Goal: Contribute content: Add original content to the website for others to see

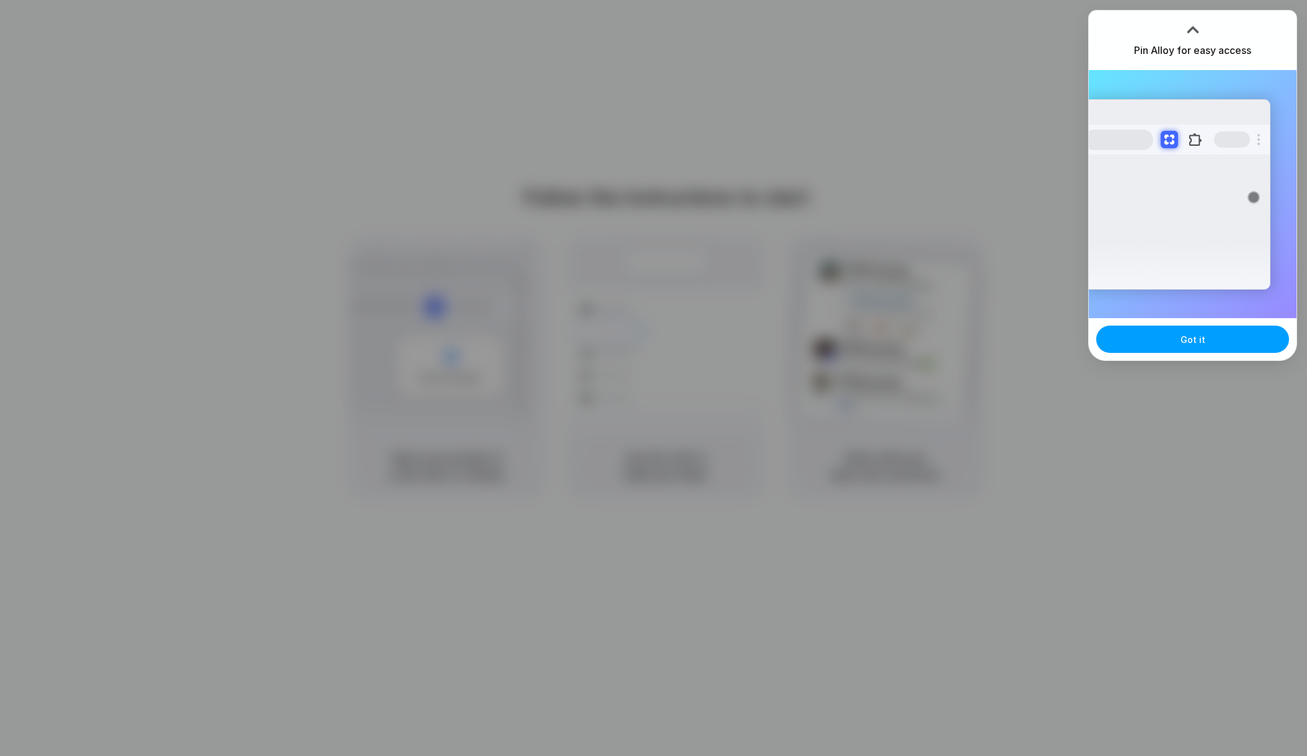
click at [1172, 340] on button "Got it" at bounding box center [1192, 338] width 193 height 27
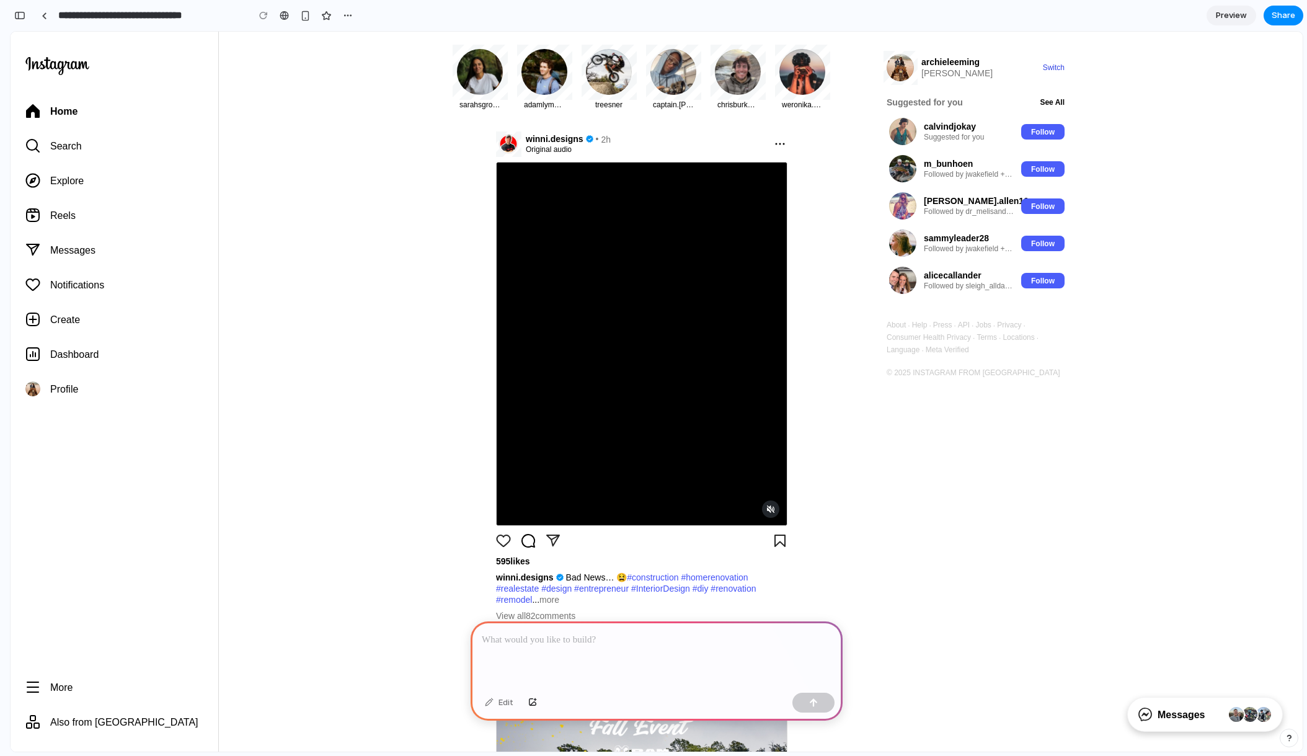
click at [590, 642] on p at bounding box center [657, 639] width 350 height 15
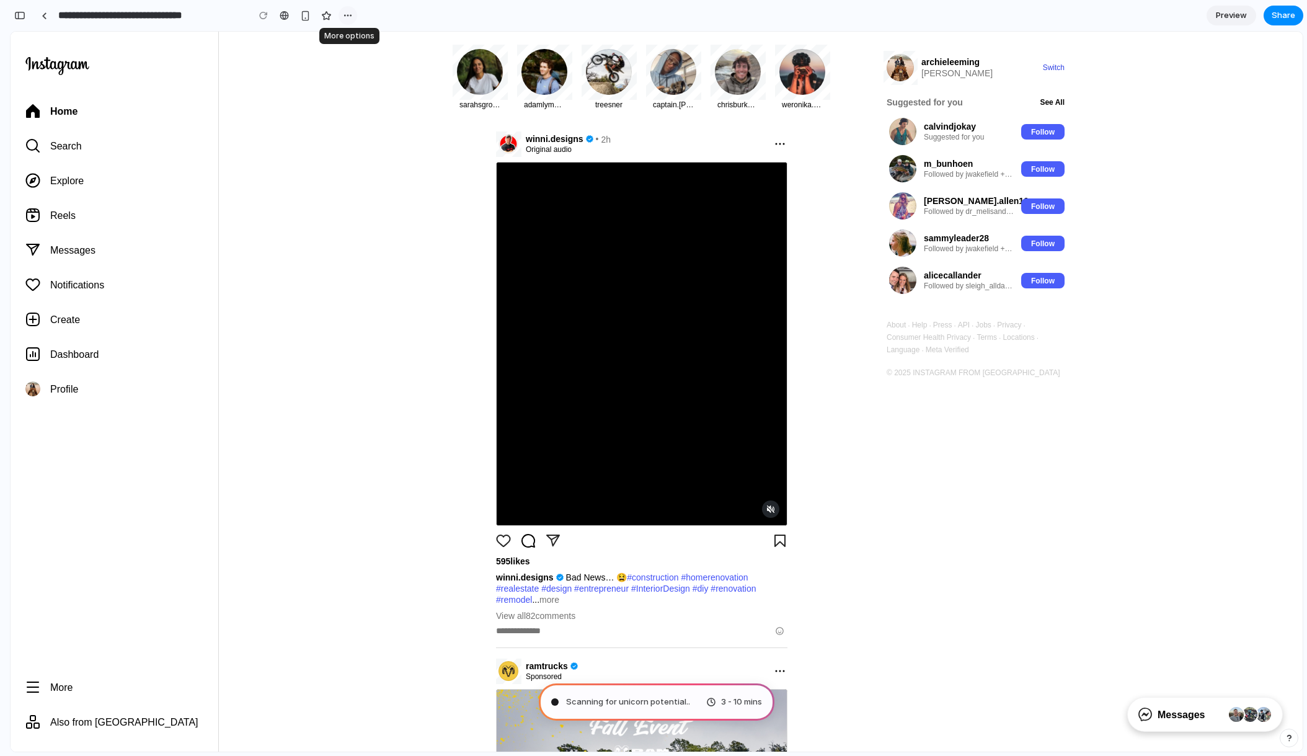
click at [347, 18] on div "button" at bounding box center [348, 16] width 10 height 10
click at [393, 14] on div "Duplicate Delete" at bounding box center [653, 378] width 1307 height 756
click at [22, 12] on div "button" at bounding box center [19, 15] width 11 height 9
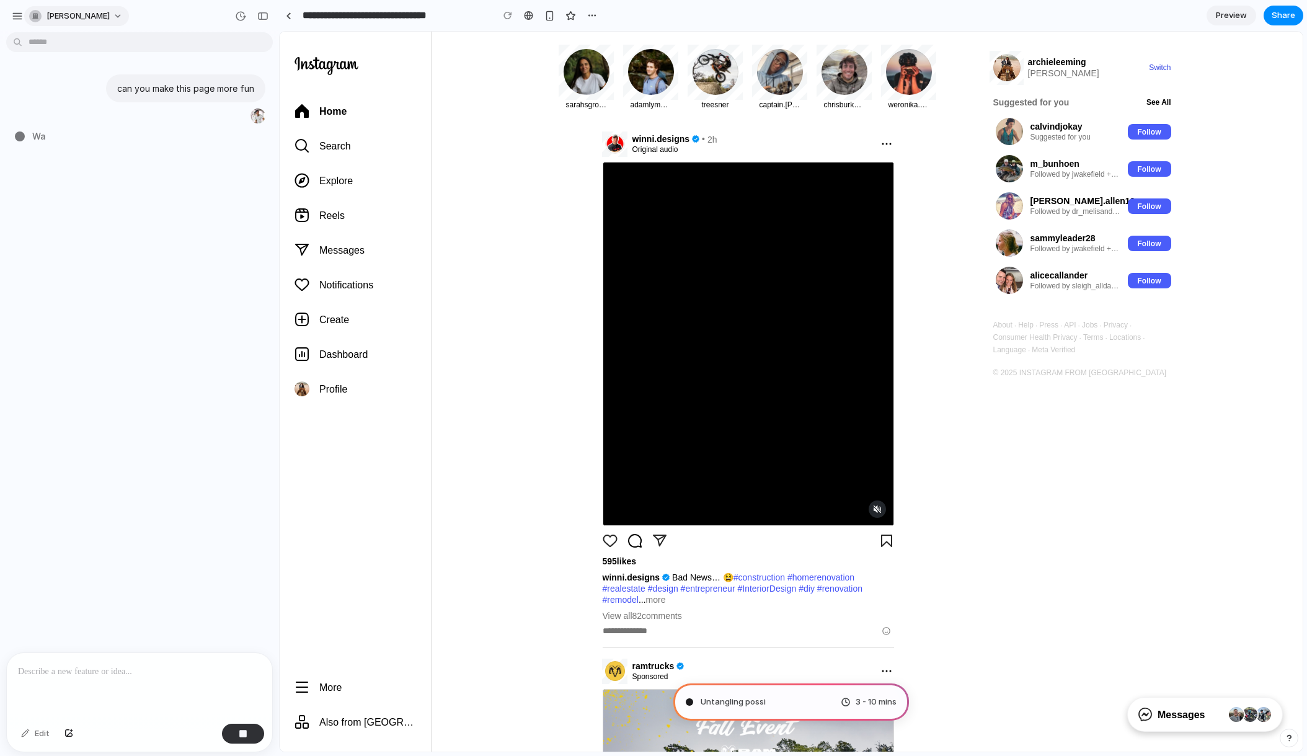
click at [110, 12] on button "archie-leeming" at bounding box center [76, 16] width 105 height 20
click at [159, 122] on li "Dark" at bounding box center [169, 123] width 73 height 20
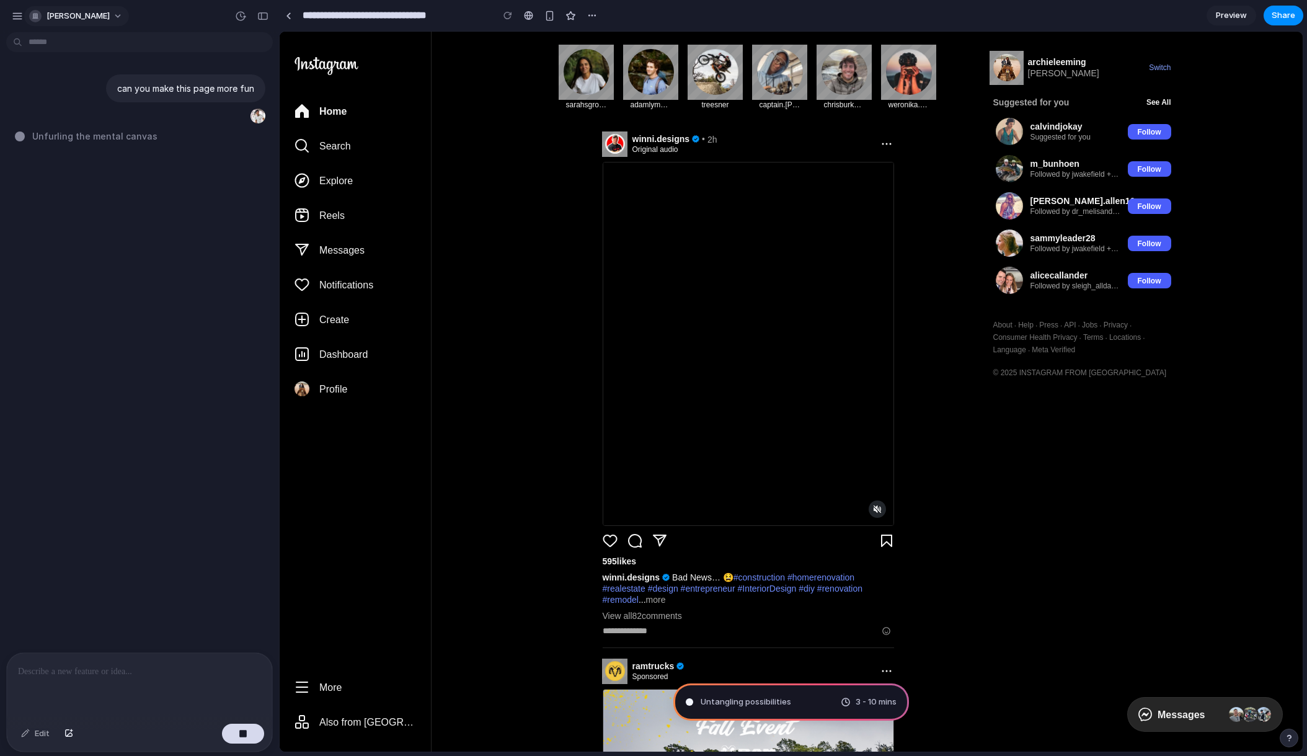
click at [112, 19] on button "archie-leeming" at bounding box center [76, 16] width 105 height 20
click at [112, 14] on div "Settings Invite members Change theme Sign out" at bounding box center [653, 378] width 1307 height 756
click at [112, 14] on button "archie-leeming" at bounding box center [76, 16] width 105 height 20
click at [175, 87] on li "System" at bounding box center [169, 84] width 73 height 20
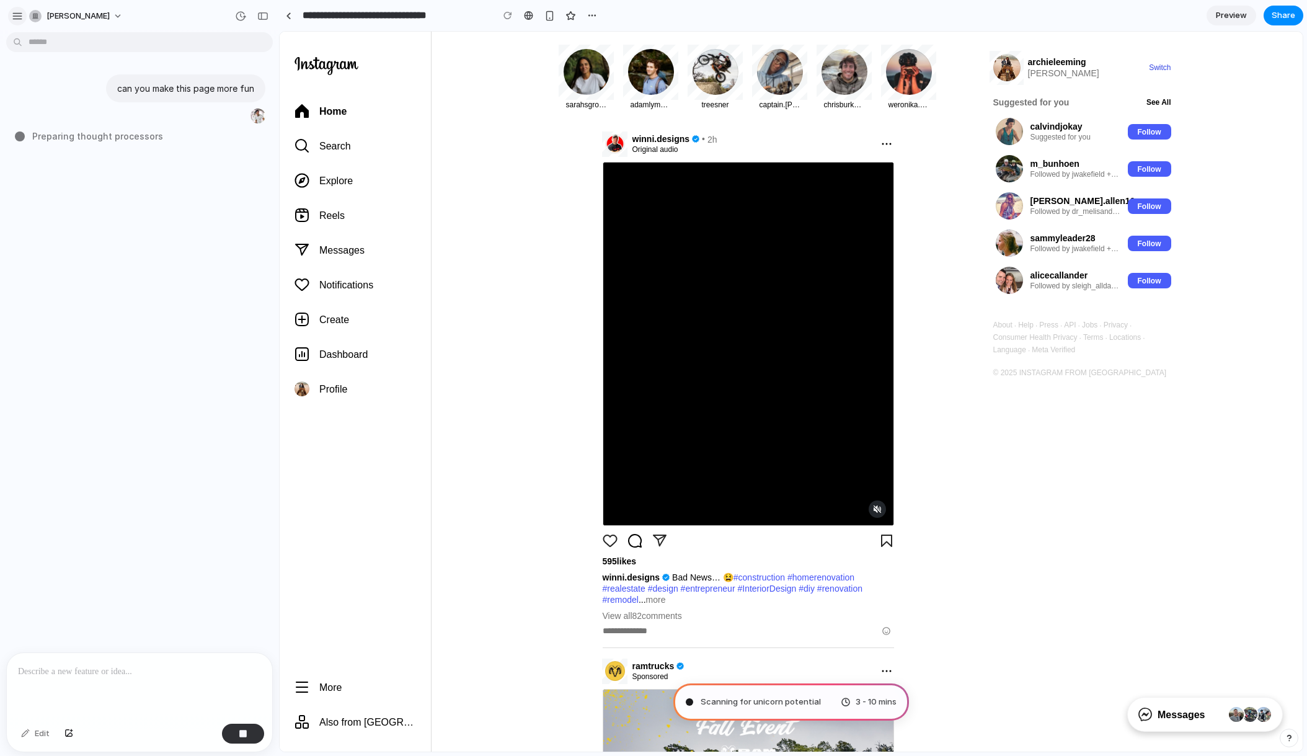
click at [15, 15] on div "button" at bounding box center [17, 16] width 11 height 11
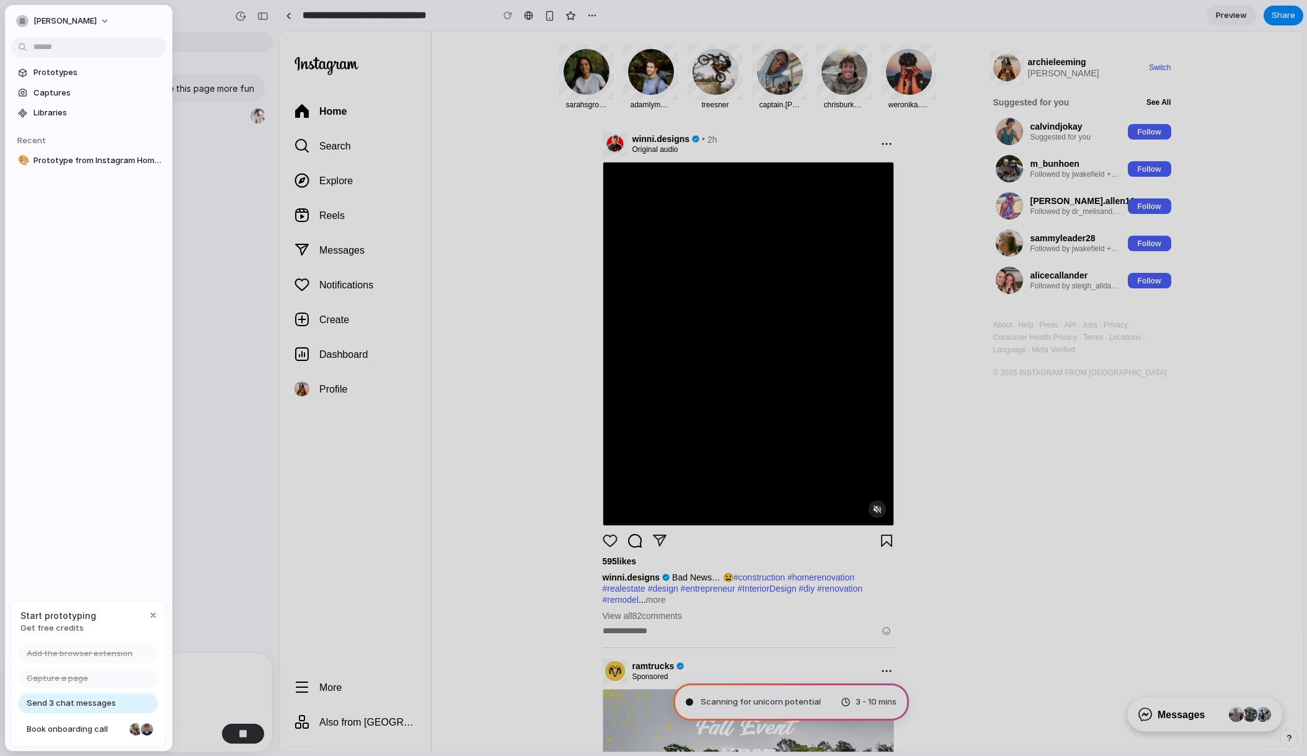
type input "**********"
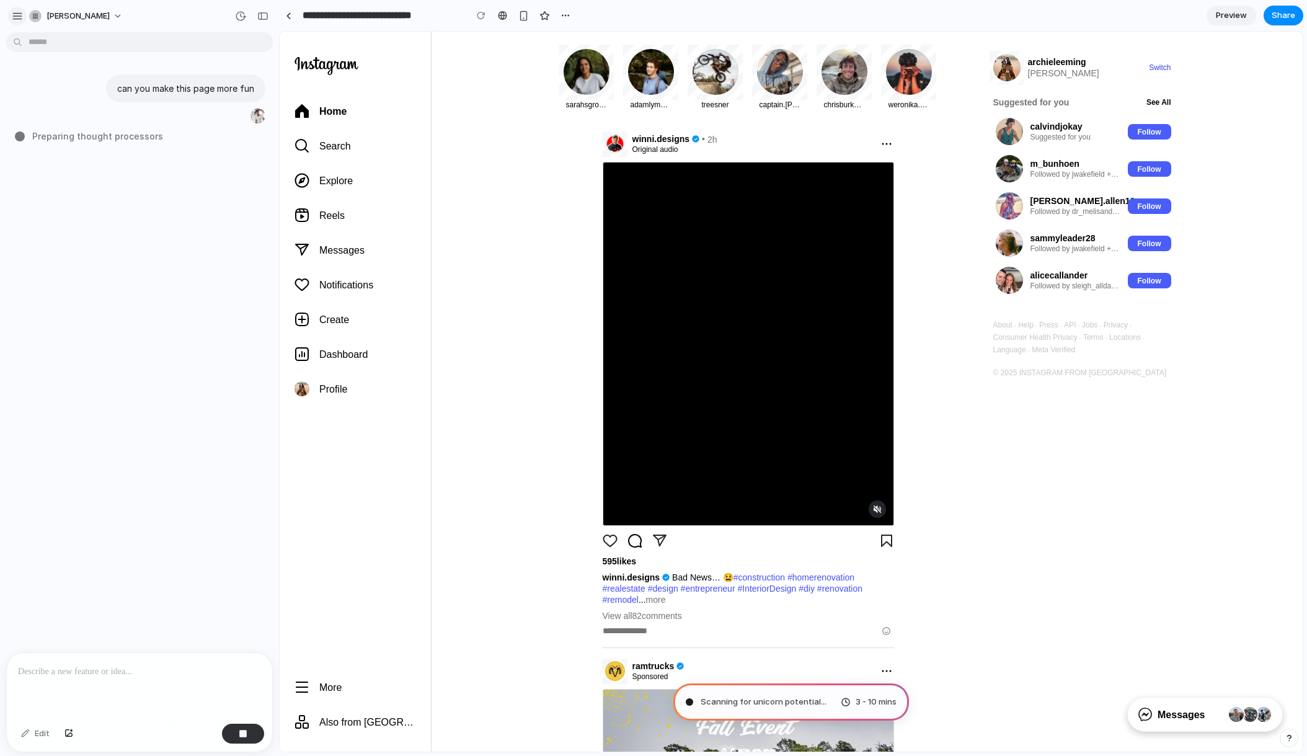
click at [18, 16] on div "button" at bounding box center [17, 16] width 11 height 11
click at [14, 17] on div "button" at bounding box center [17, 16] width 11 height 11
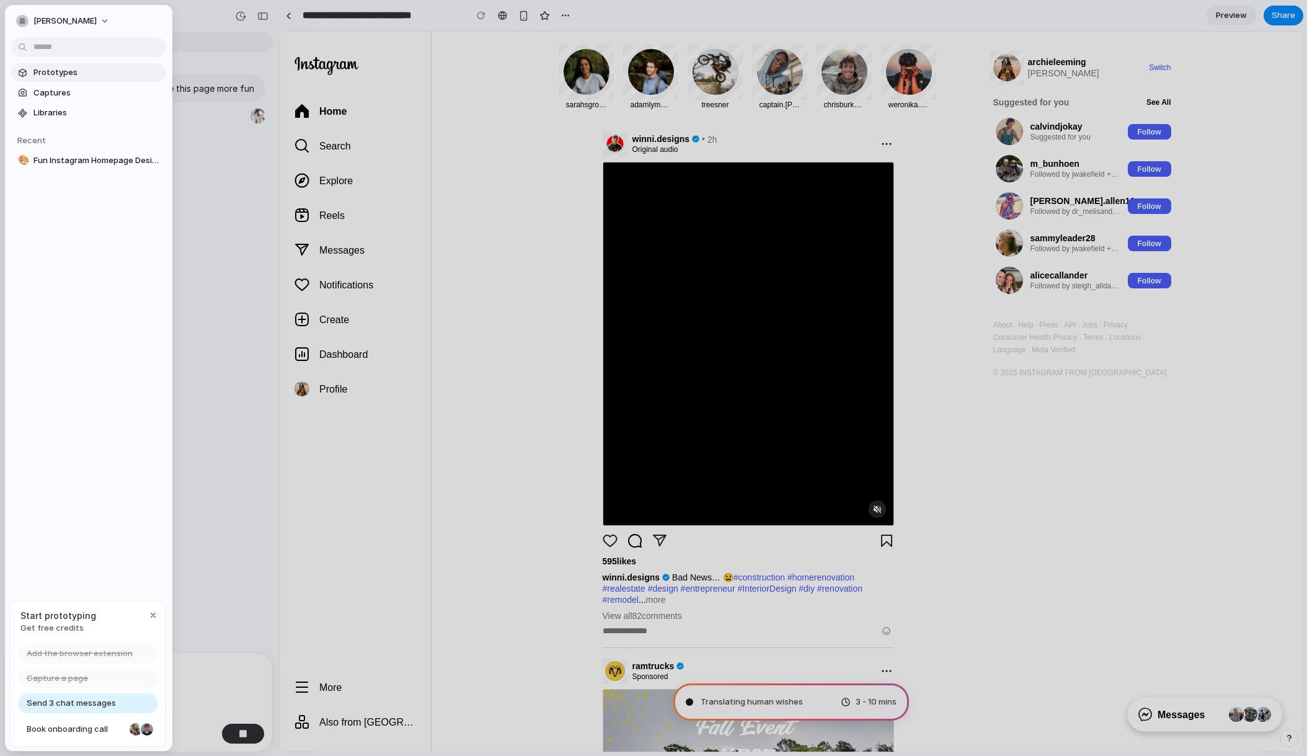
click at [56, 77] on span "Prototypes" at bounding box center [97, 72] width 128 height 12
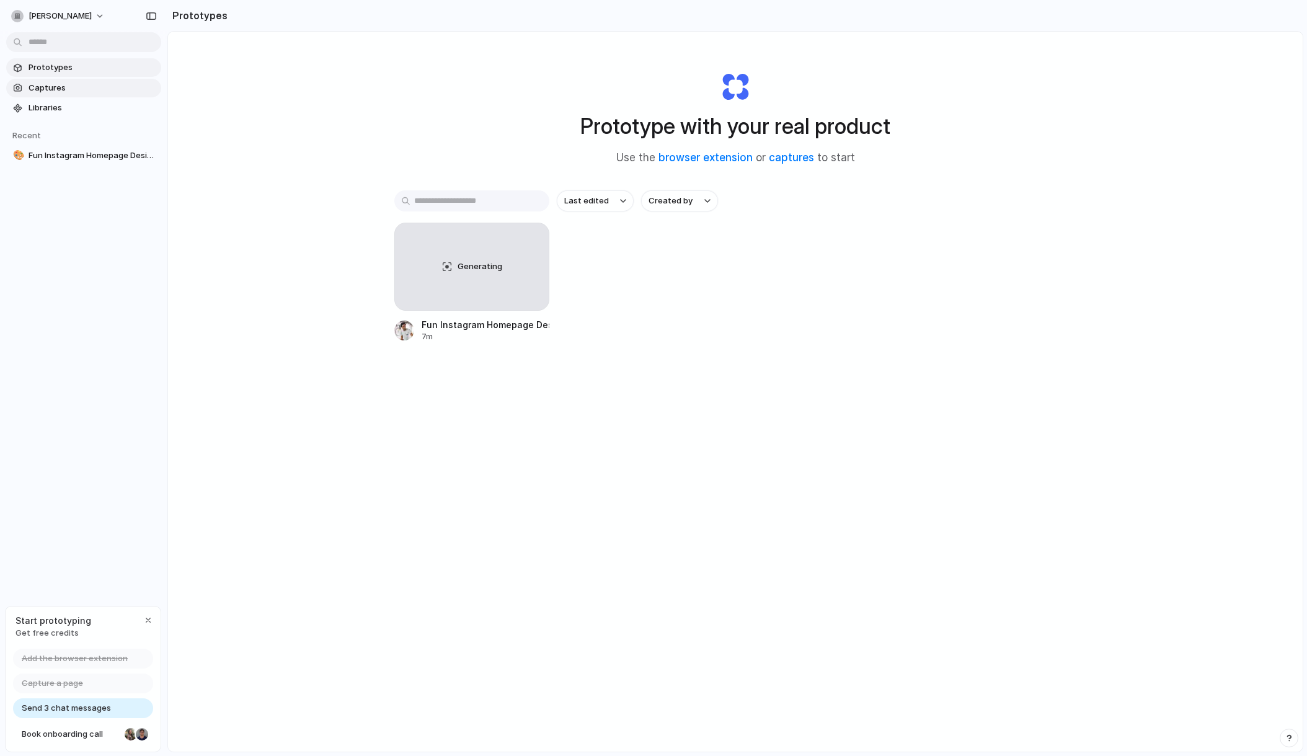
click at [66, 84] on span "Captures" at bounding box center [93, 88] width 128 height 12
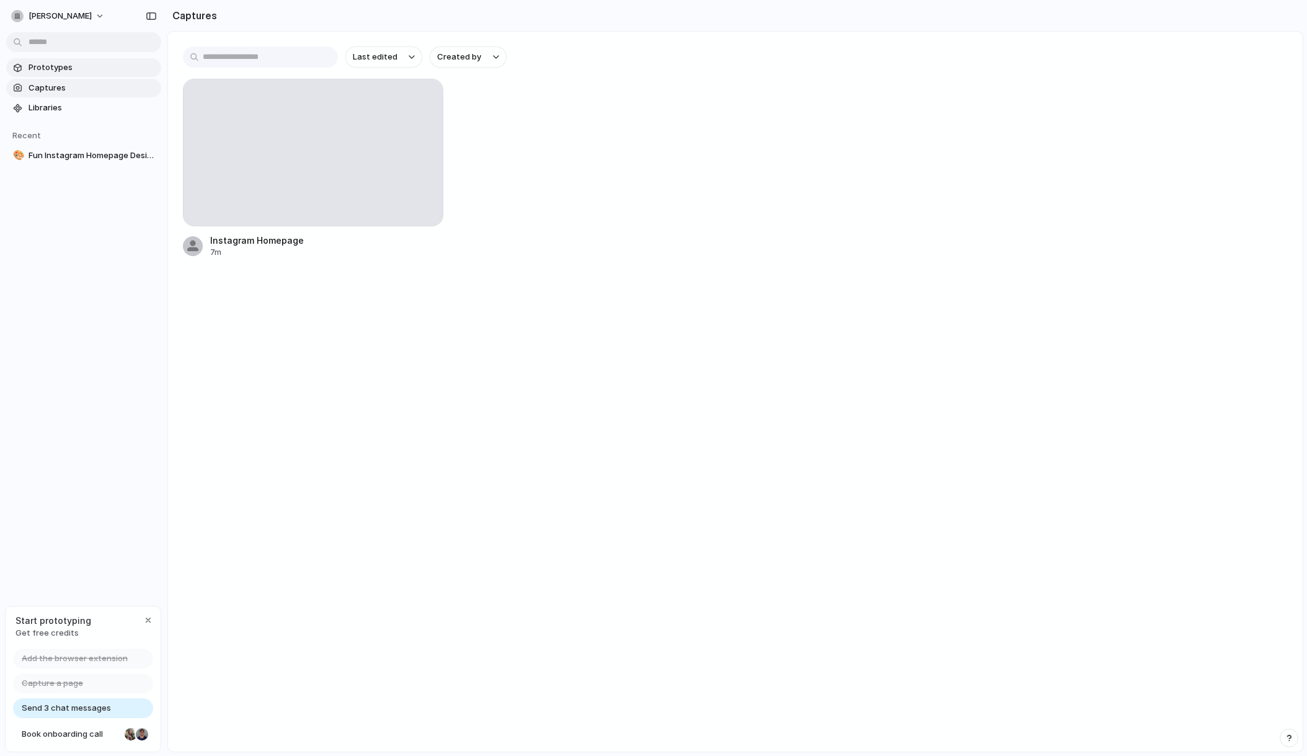
click at [68, 72] on span "Prototypes" at bounding box center [93, 67] width 128 height 12
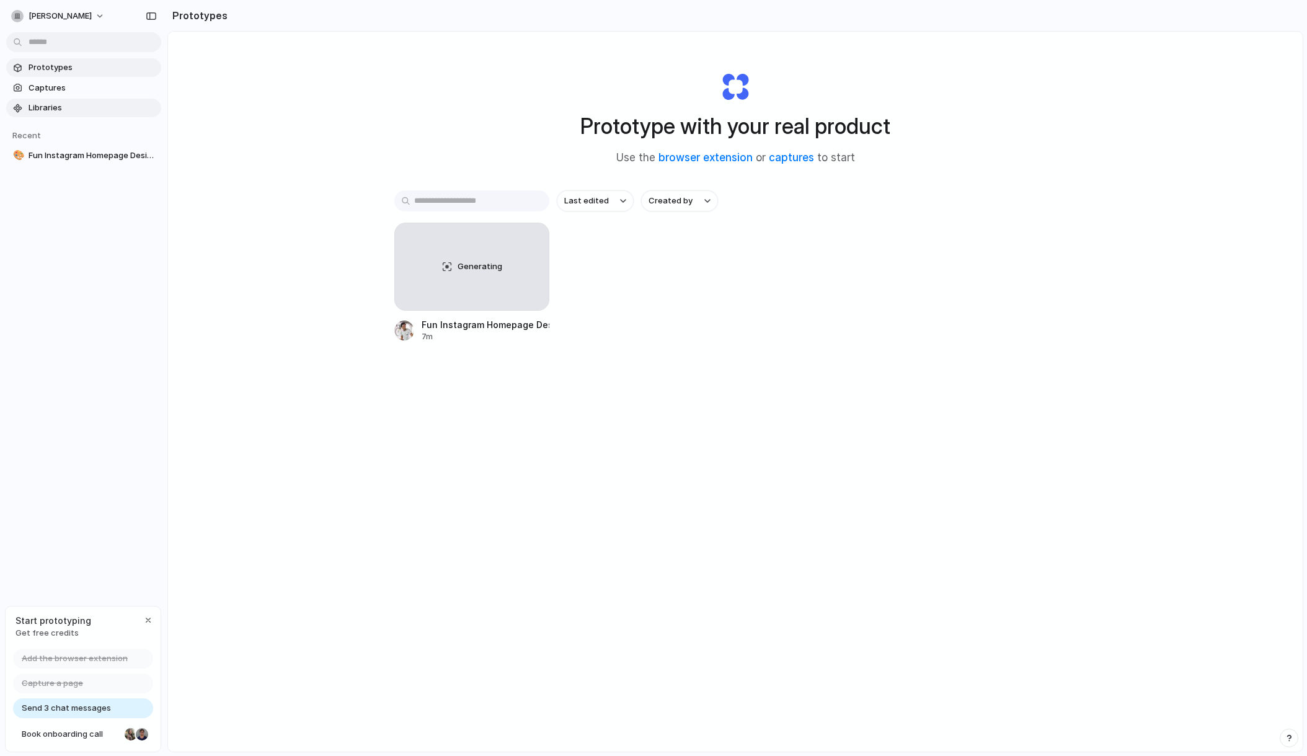
click at [55, 101] on link "Libraries" at bounding box center [83, 108] width 155 height 19
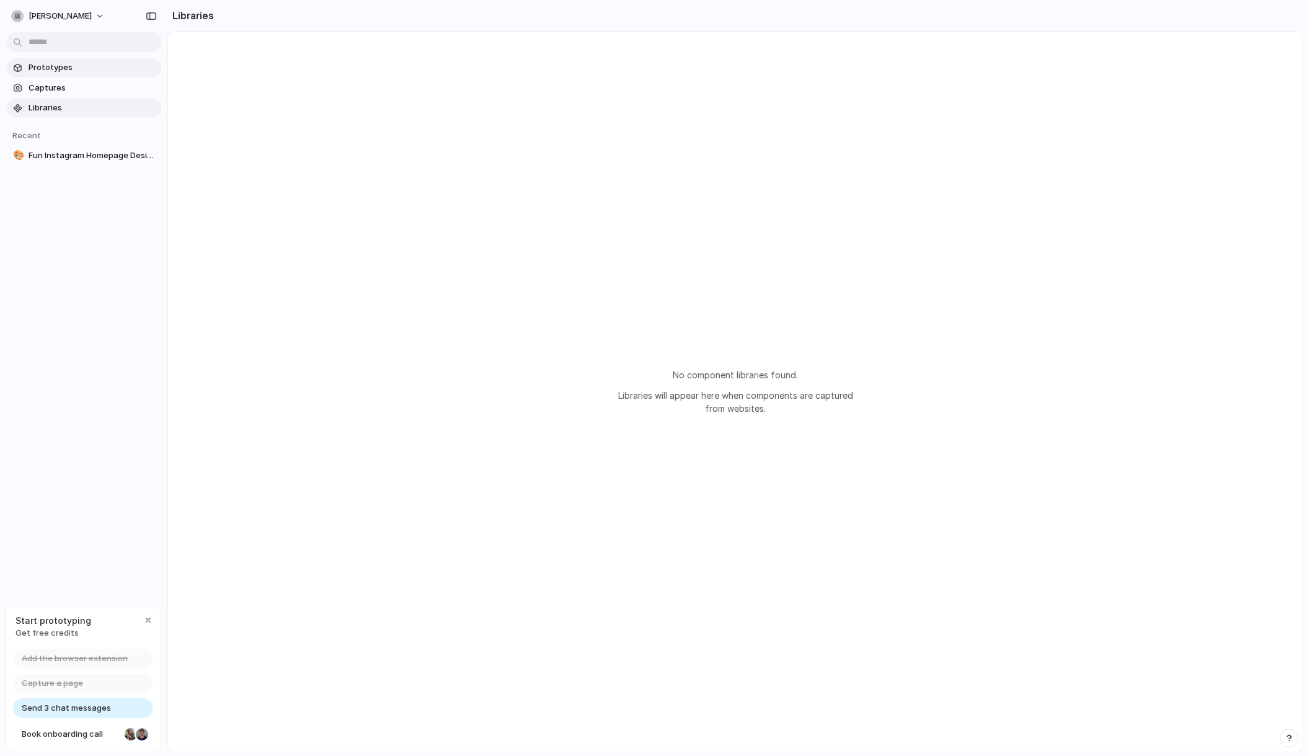
click at [47, 63] on span "Prototypes" at bounding box center [93, 67] width 128 height 12
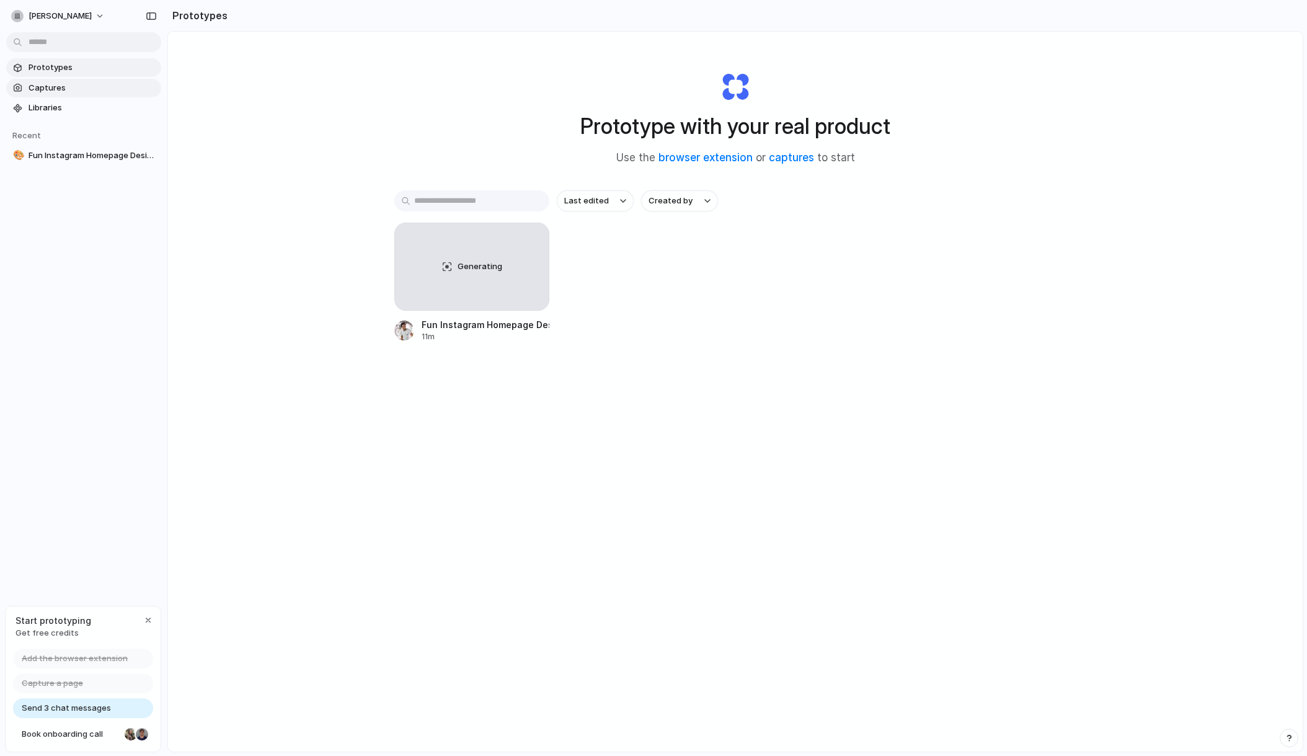
click at [43, 89] on span "Captures" at bounding box center [93, 88] width 128 height 12
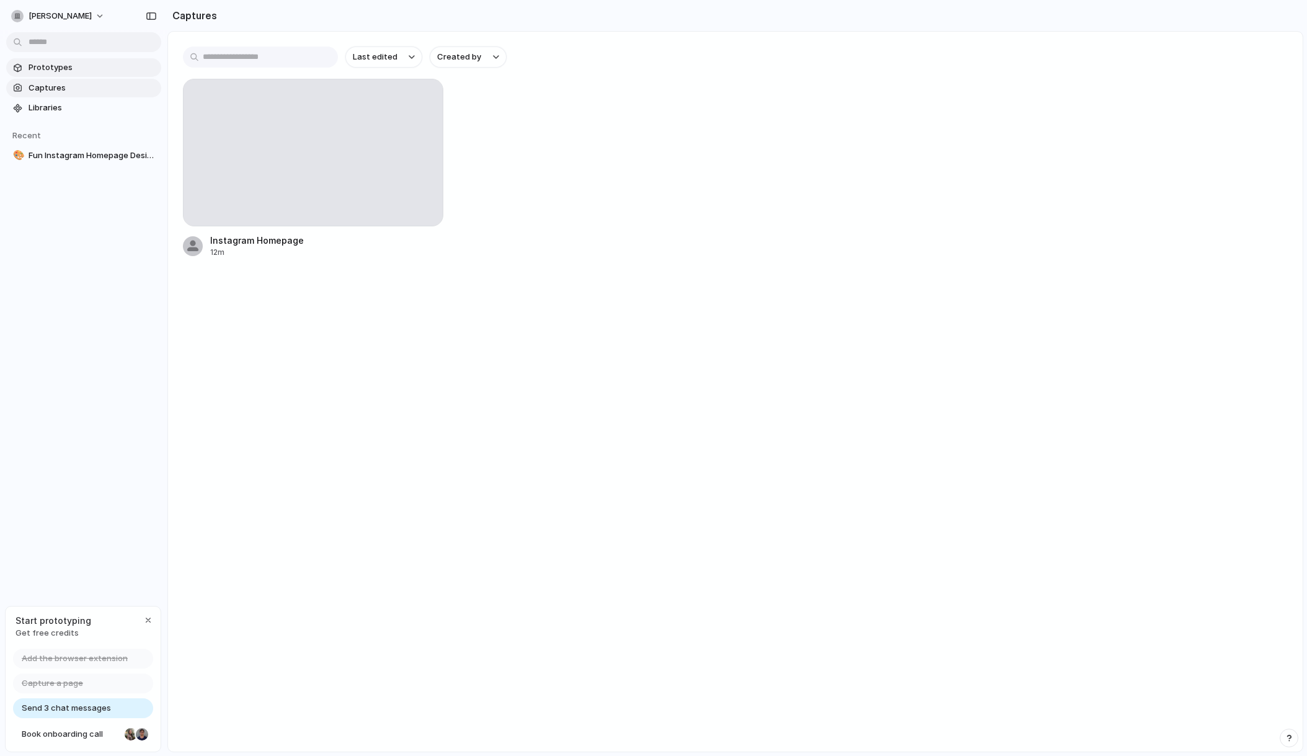
click at [51, 74] on link "Prototypes" at bounding box center [83, 67] width 155 height 19
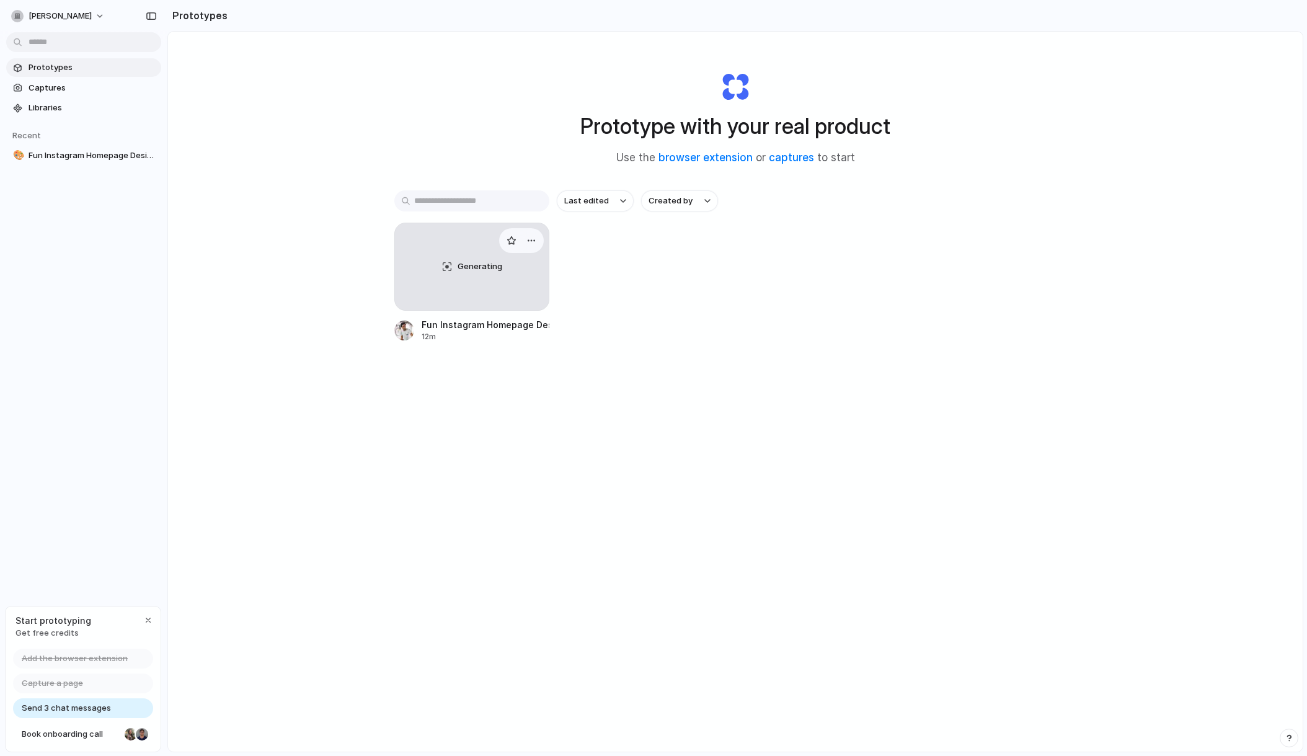
click at [497, 293] on div "Generating" at bounding box center [472, 266] width 154 height 87
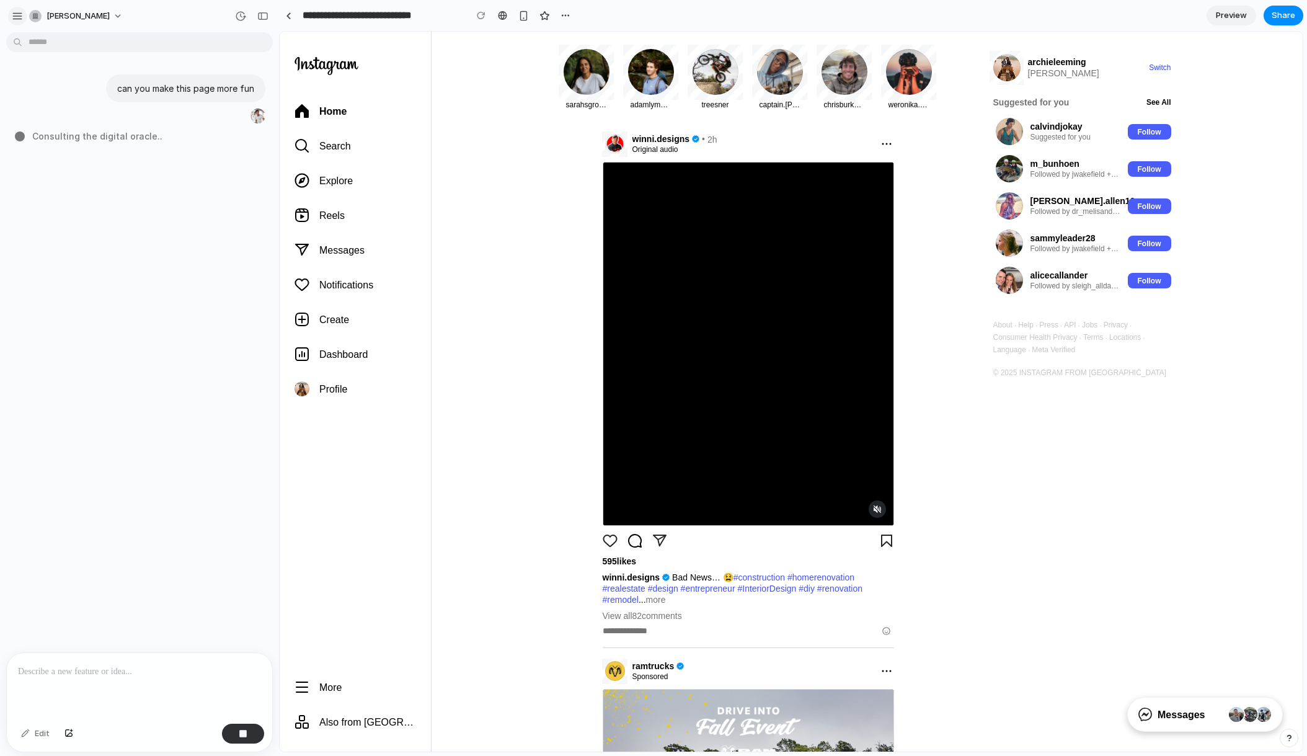
click at [20, 19] on div "button" at bounding box center [17, 16] width 11 height 11
click at [181, 229] on div "can you make this page more fun Consulting the digital oracle ..." at bounding box center [136, 344] width 272 height 615
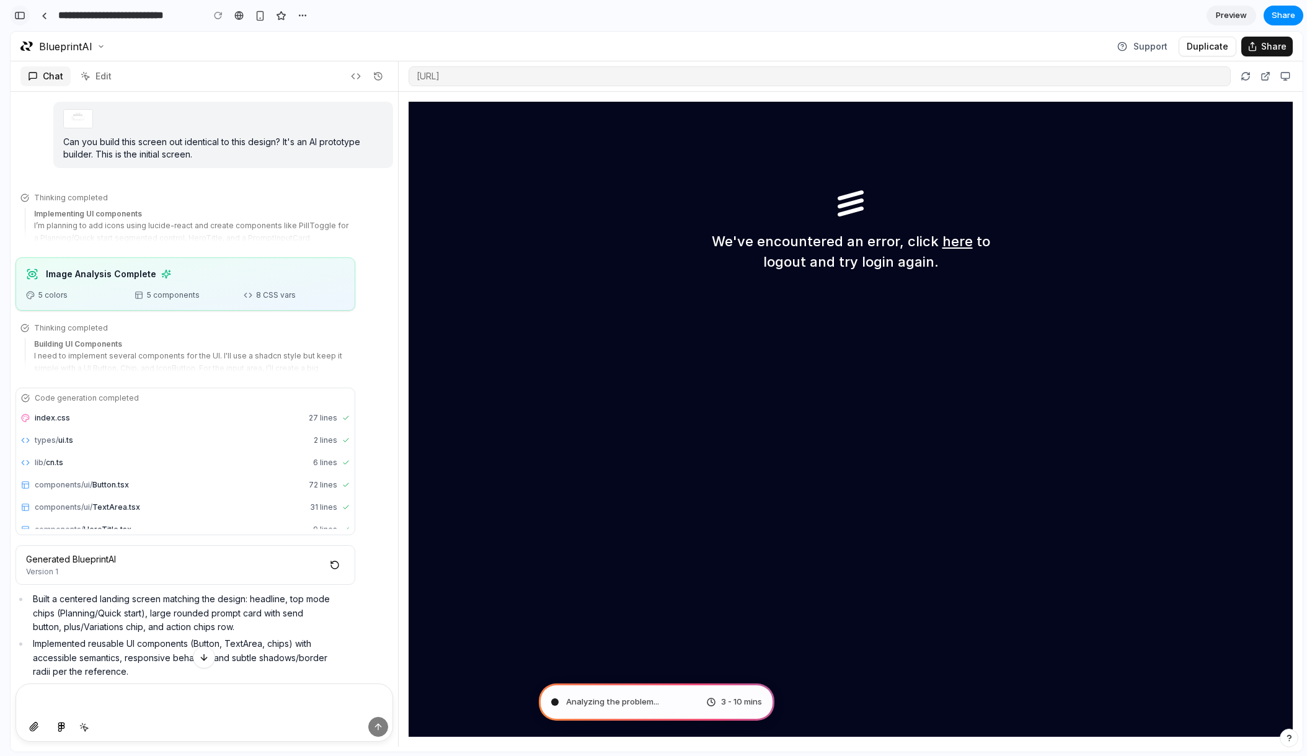
click at [20, 15] on div "button" at bounding box center [19, 15] width 11 height 9
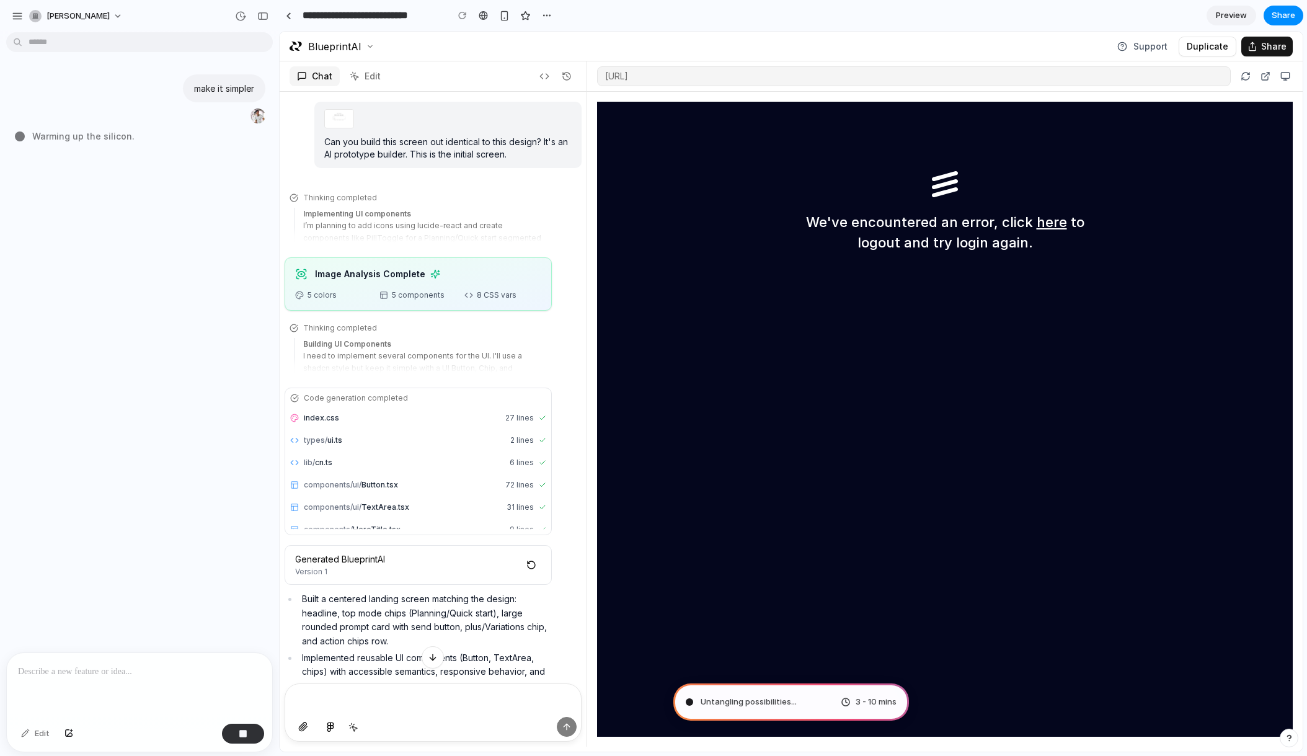
type input "**********"
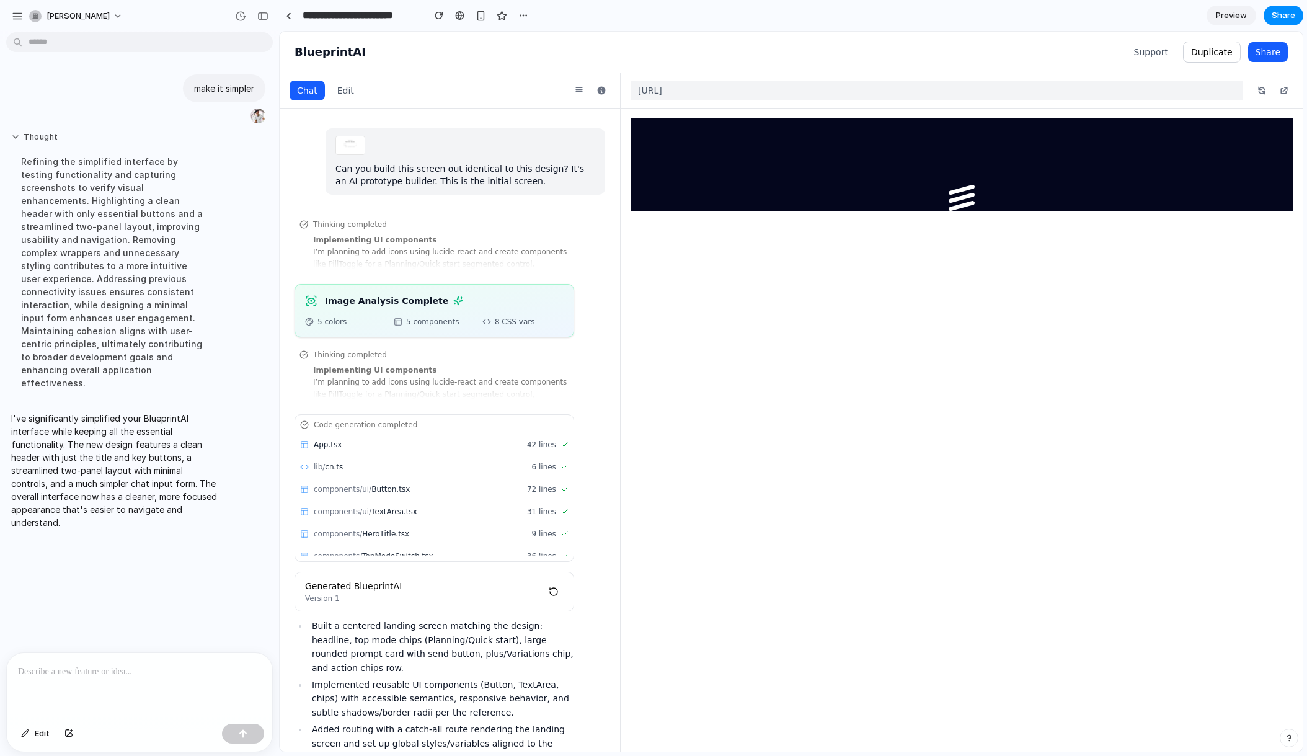
click at [13, 138] on button "Thought" at bounding box center [114, 137] width 207 height 11
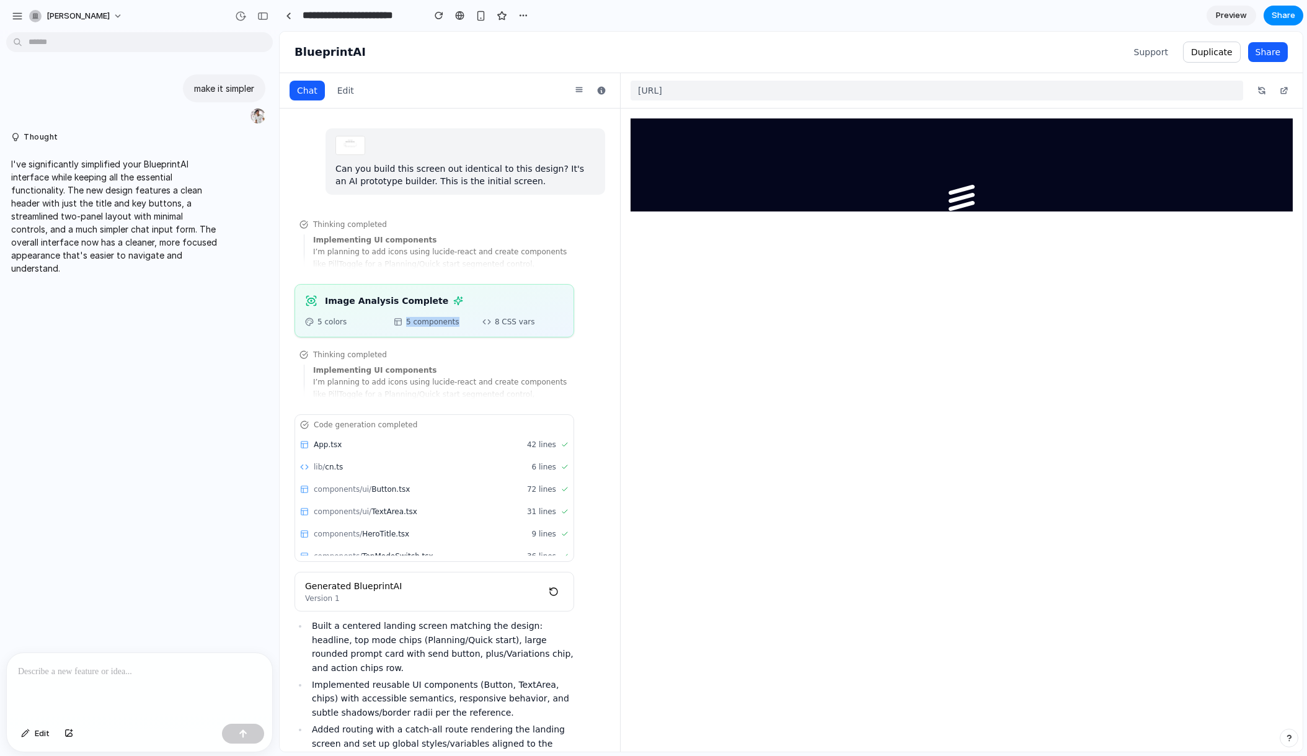
drag, startPoint x: 394, startPoint y: 309, endPoint x: 557, endPoint y: 329, distance: 164.3
click at [546, 326] on div "5 colors 5 components 8 CSS vars" at bounding box center [434, 322] width 259 height 10
click at [536, 352] on div "Thinking completed" at bounding box center [434, 355] width 275 height 10
click at [340, 91] on button "Edit" at bounding box center [346, 91] width 32 height 20
click at [339, 92] on button "Edit" at bounding box center [346, 91] width 32 height 20
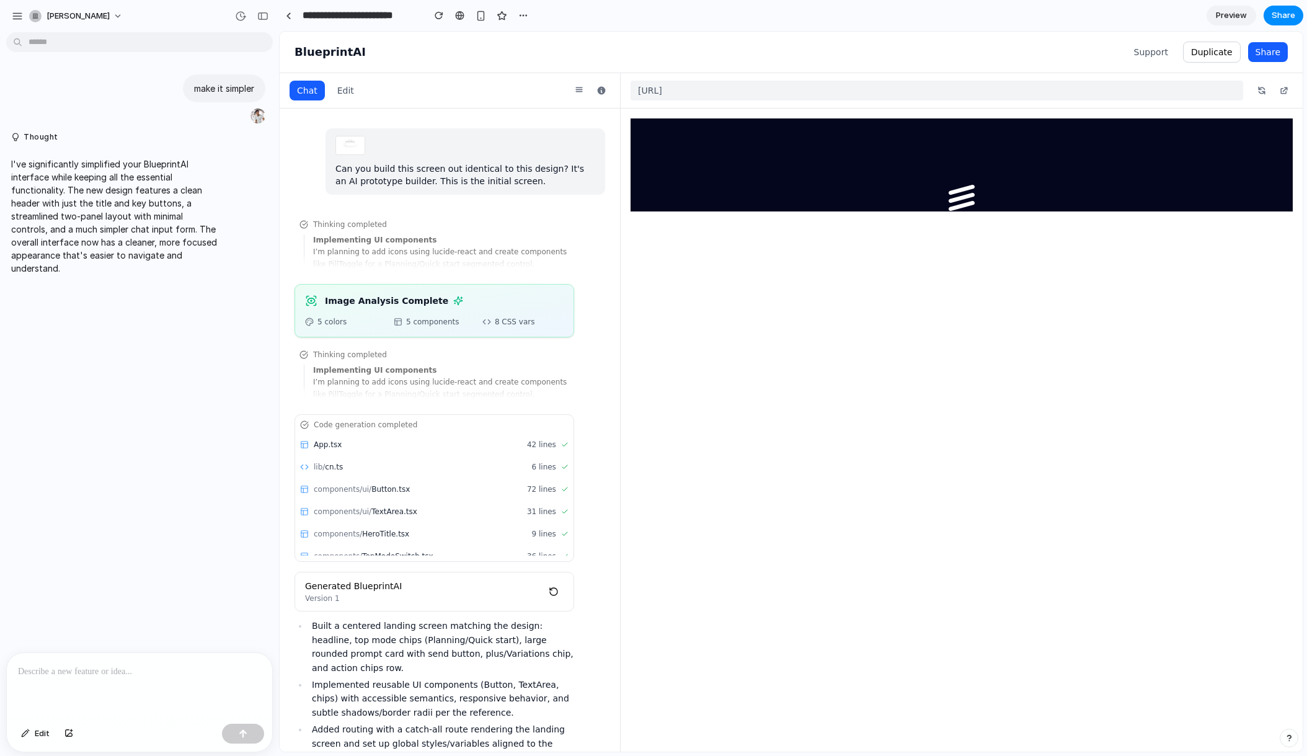
click at [298, 92] on button "Chat" at bounding box center [307, 91] width 35 height 20
drag, startPoint x: 337, startPoint y: 91, endPoint x: 369, endPoint y: 143, distance: 61.2
click at [337, 97] on button "Edit" at bounding box center [346, 91] width 32 height 20
drag, startPoint x: 383, startPoint y: 173, endPoint x: 511, endPoint y: 187, distance: 129.1
click at [475, 172] on p "Can you build this screen out identical to this design? It's an AI prototype bu…" at bounding box center [465, 174] width 260 height 25
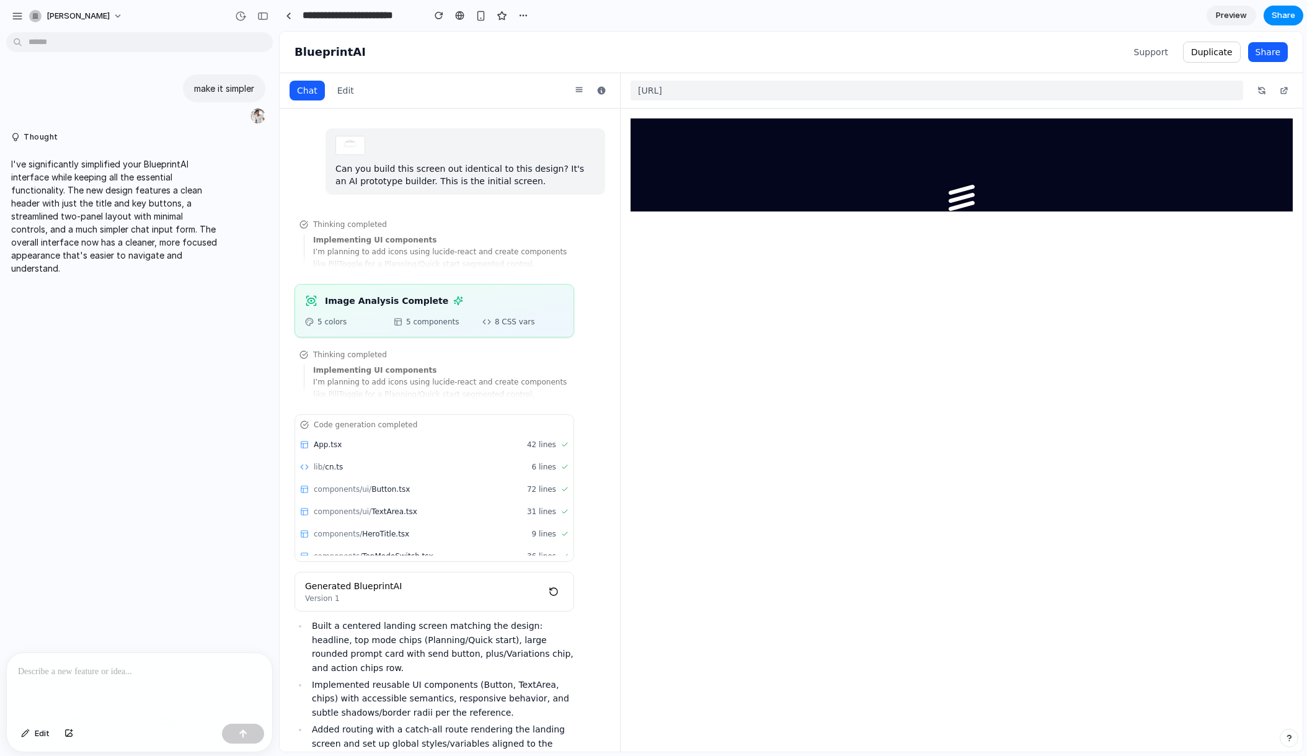
click at [514, 185] on p "Can you build this screen out identical to this design? It's an AI prototype bu…" at bounding box center [465, 174] width 260 height 25
click at [599, 91] on icon at bounding box center [602, 91] width 8 height 8
click at [579, 93] on icon at bounding box center [579, 91] width 10 height 10
click at [21, 15] on div "button" at bounding box center [17, 16] width 11 height 11
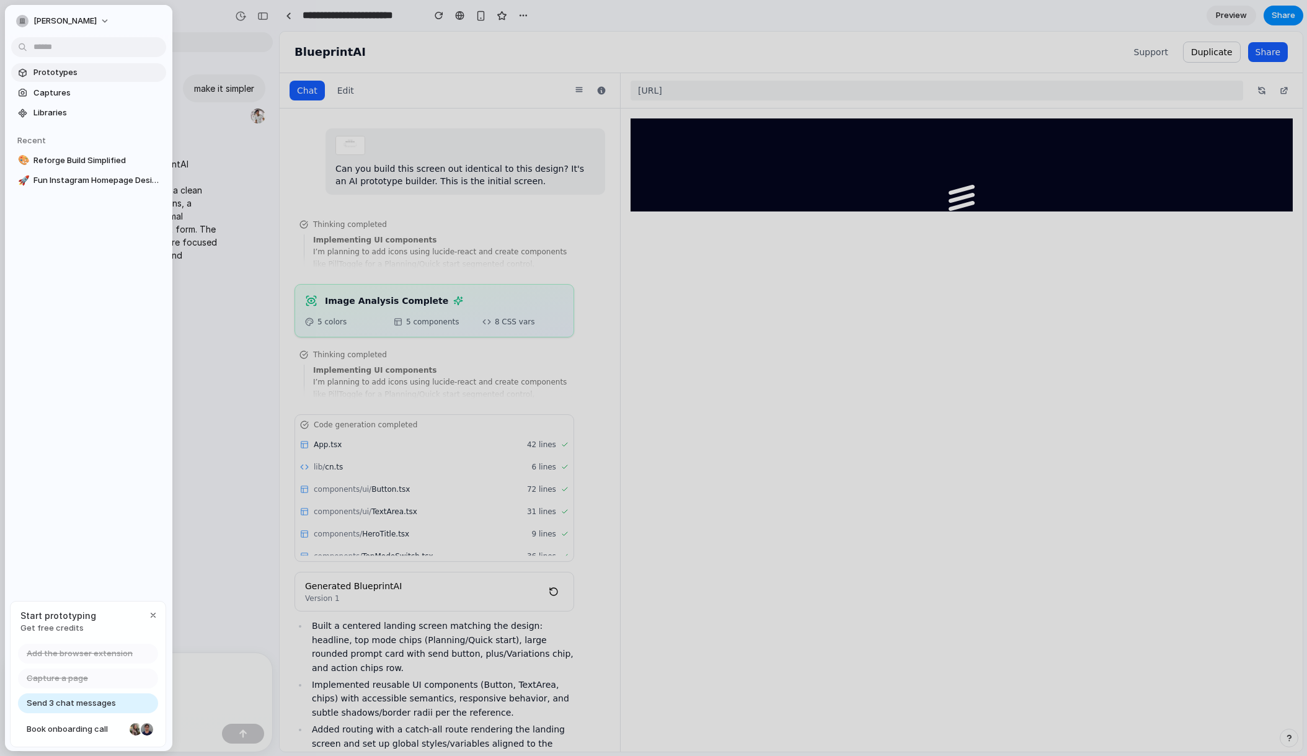
click at [46, 76] on span "Prototypes" at bounding box center [97, 72] width 128 height 12
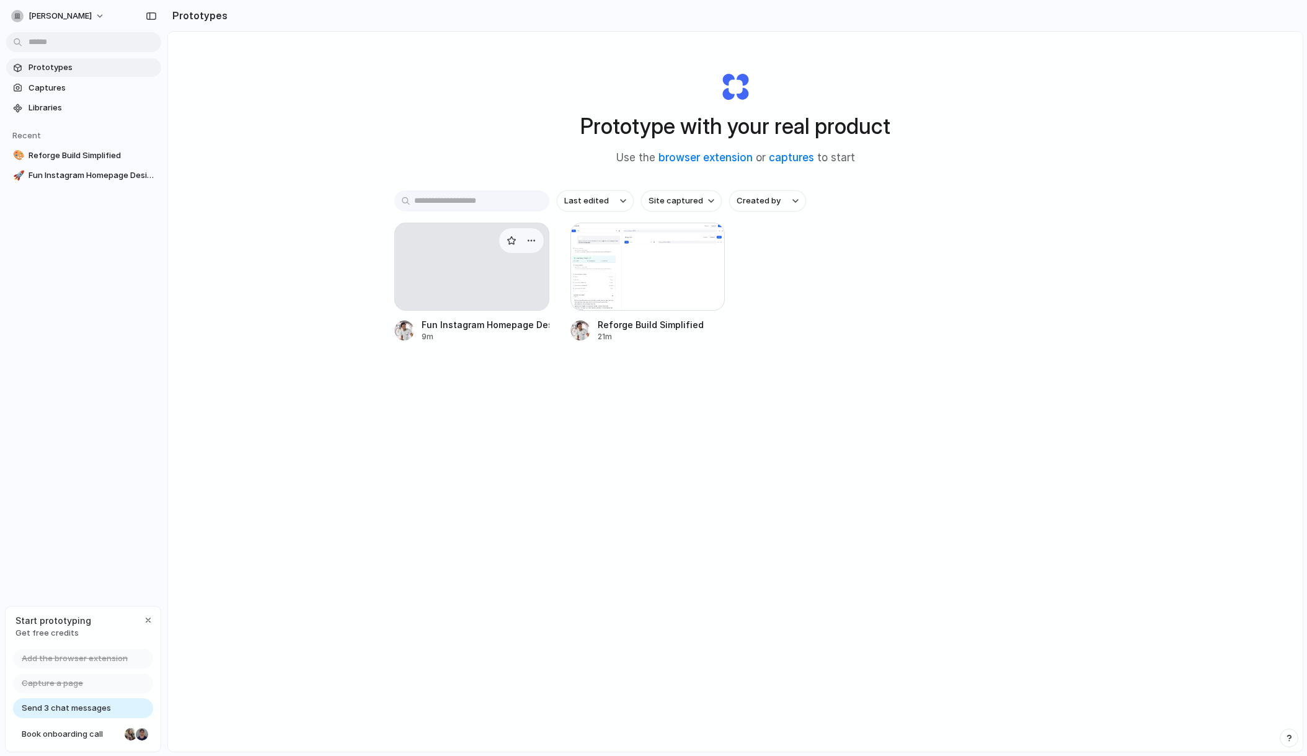
click at [462, 296] on div at bounding box center [471, 267] width 155 height 88
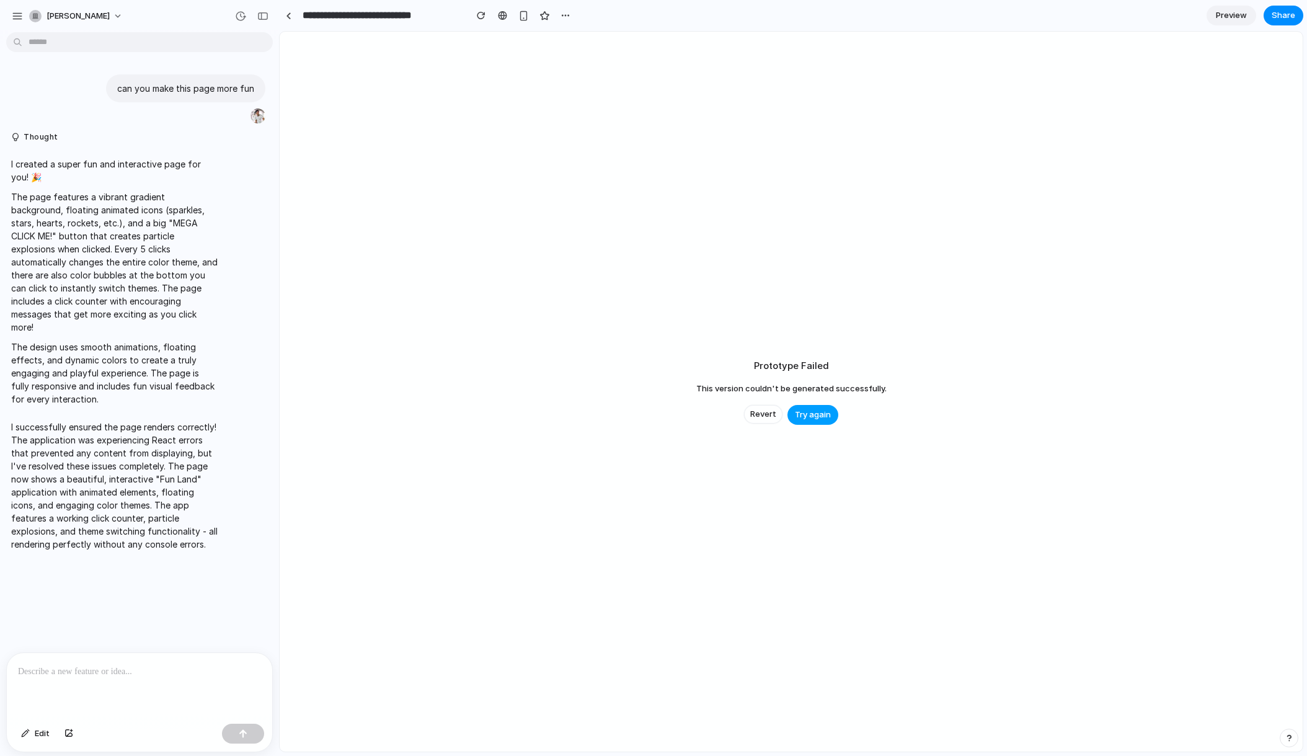
click at [823, 417] on span "Try again" at bounding box center [813, 415] width 36 height 12
click at [808, 413] on span "Try again" at bounding box center [813, 415] width 36 height 12
click at [815, 418] on span "Try again" at bounding box center [813, 415] width 36 height 12
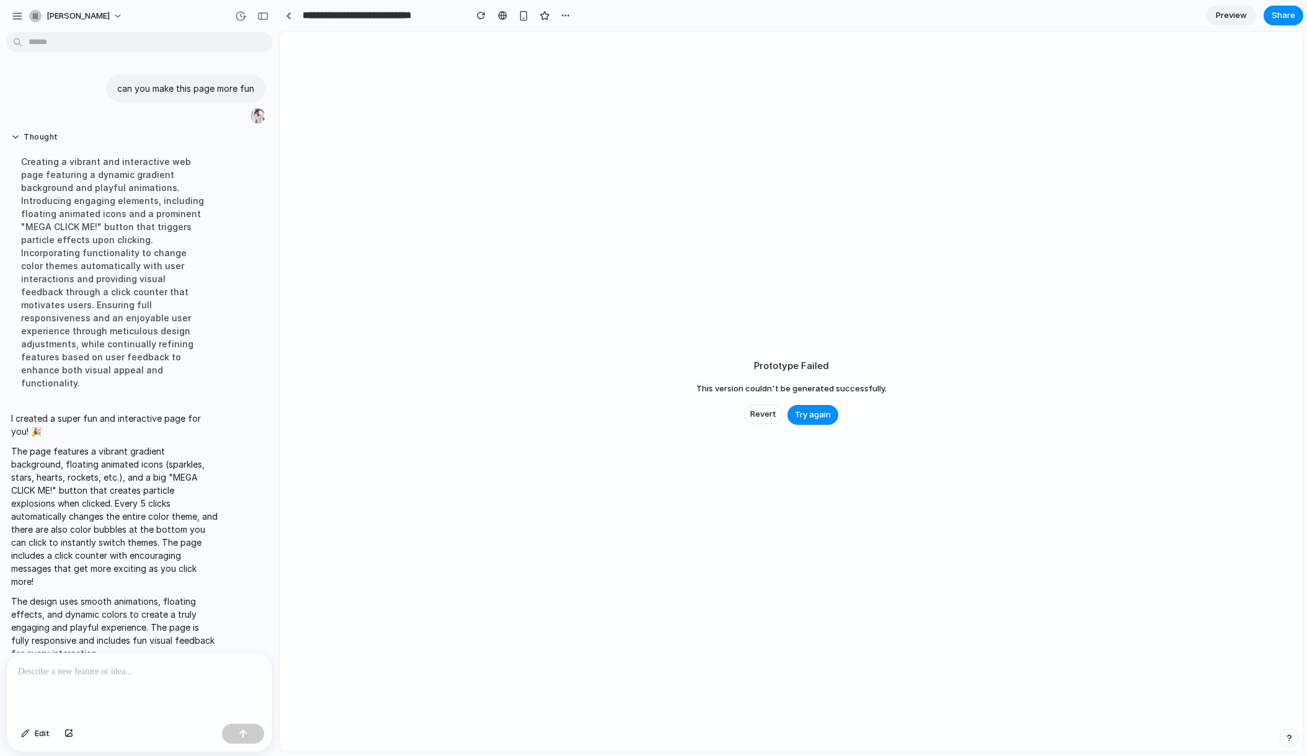
scroll to position [113, 0]
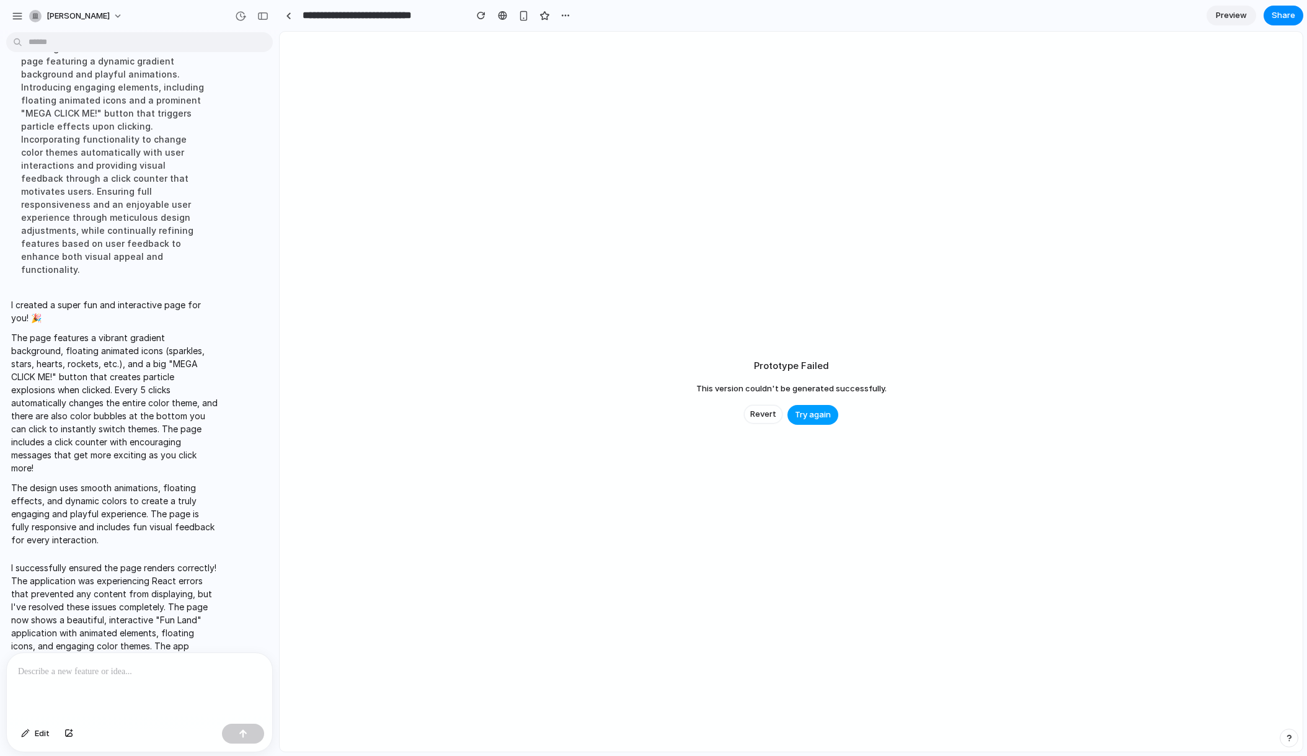
click at [802, 414] on span "Try again" at bounding box center [813, 415] width 36 height 12
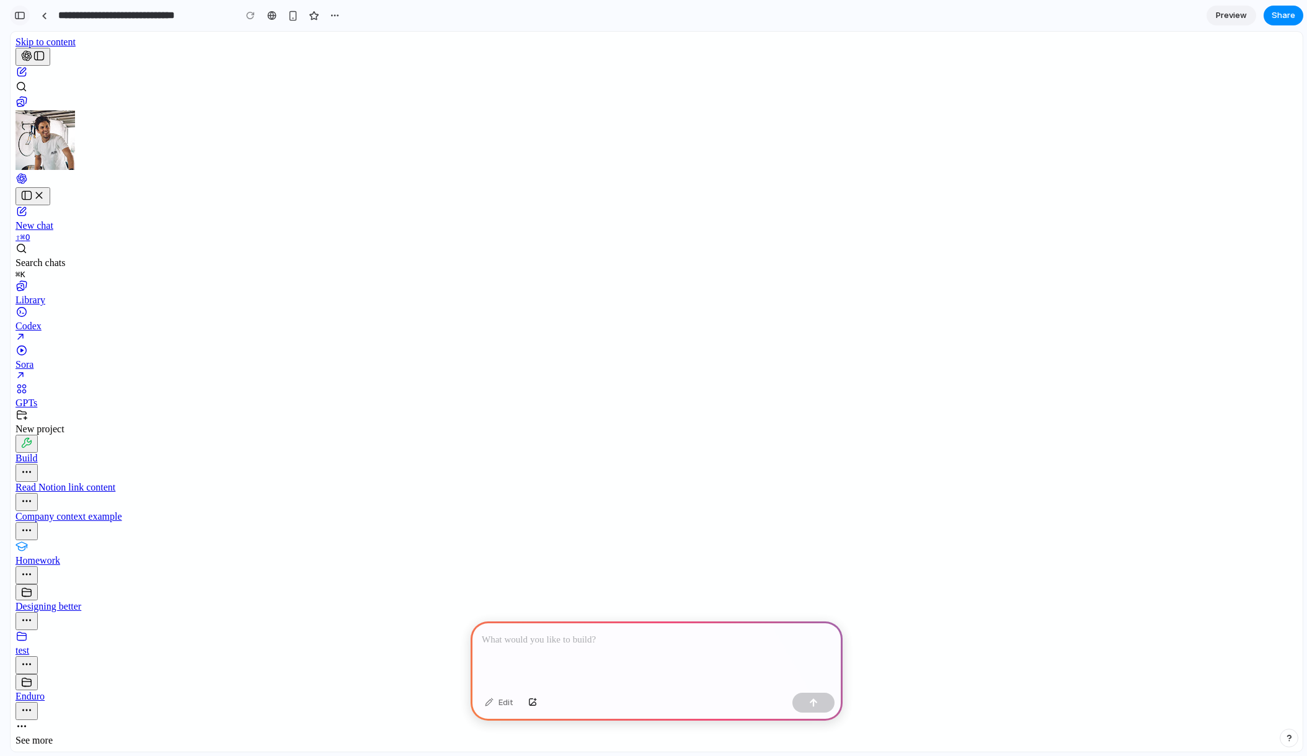
click at [22, 15] on div "button" at bounding box center [19, 15] width 11 height 9
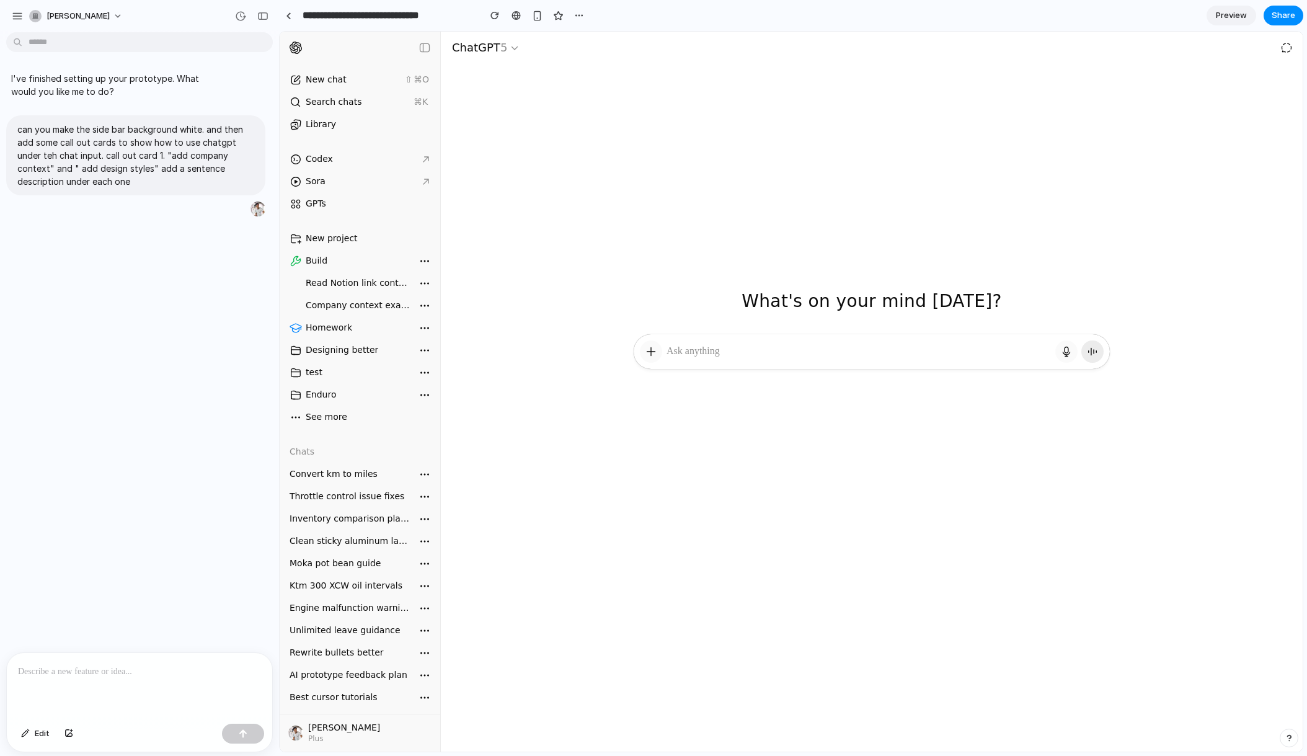
type input "**********"
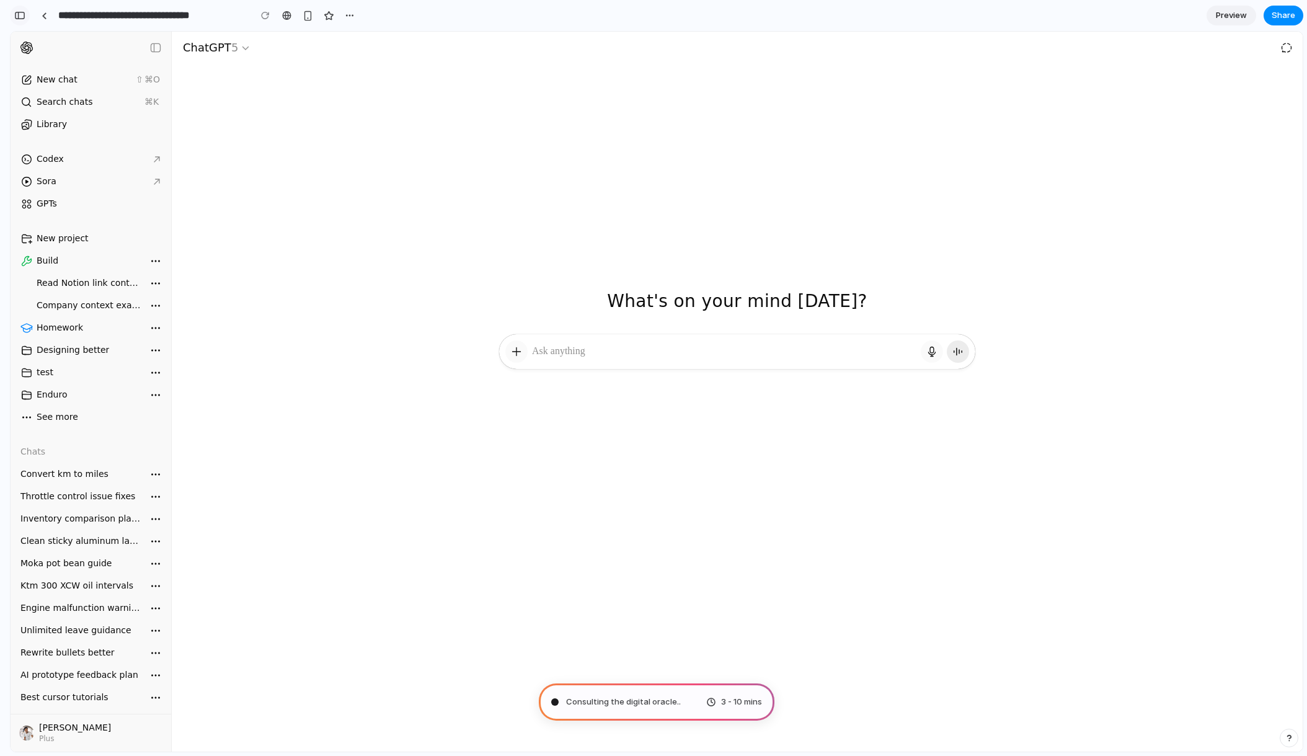
click at [17, 19] on div "button" at bounding box center [19, 15] width 11 height 9
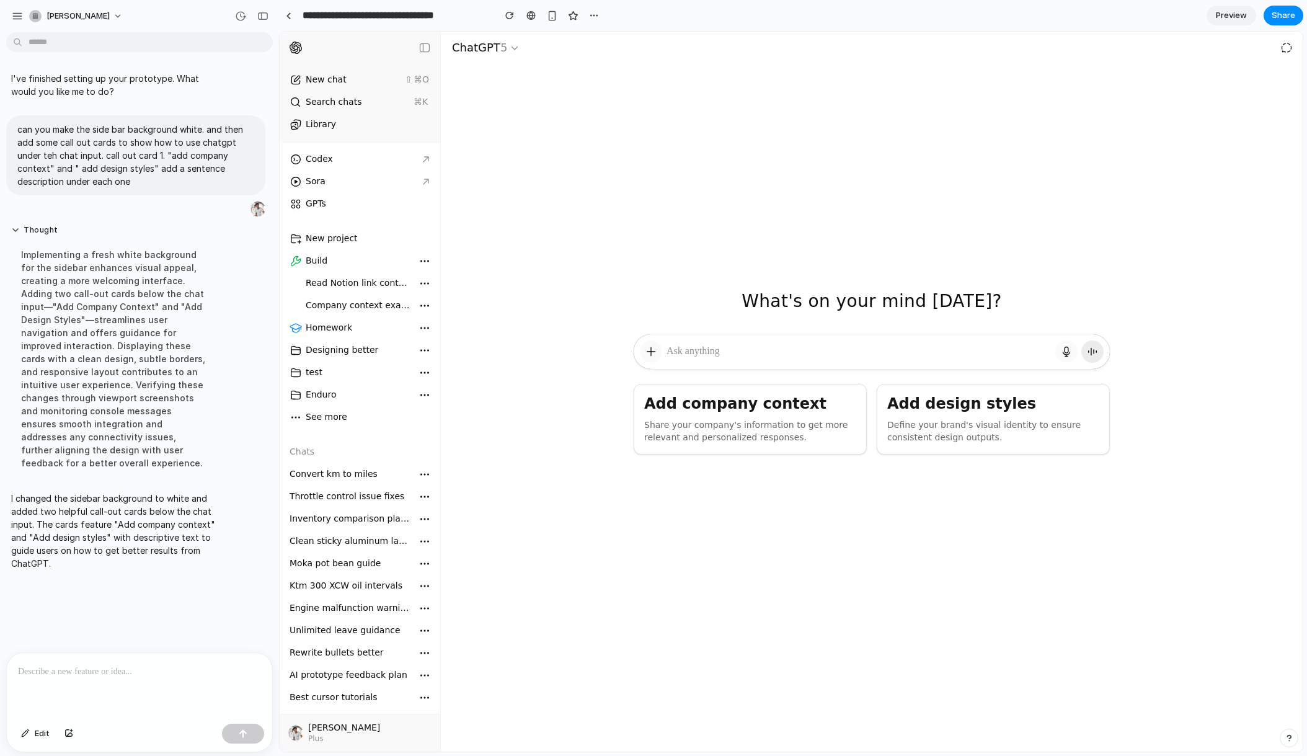
click at [497, 120] on div "What's on your mind today? What's on your mind today?" at bounding box center [872, 183] width 862 height 303
click at [755, 425] on p "Share your company's information to get more relevant and personalized response…" at bounding box center [750, 431] width 212 height 25
click at [759, 466] on div at bounding box center [872, 487] width 476 height 67
click at [88, 670] on p at bounding box center [139, 671] width 243 height 15
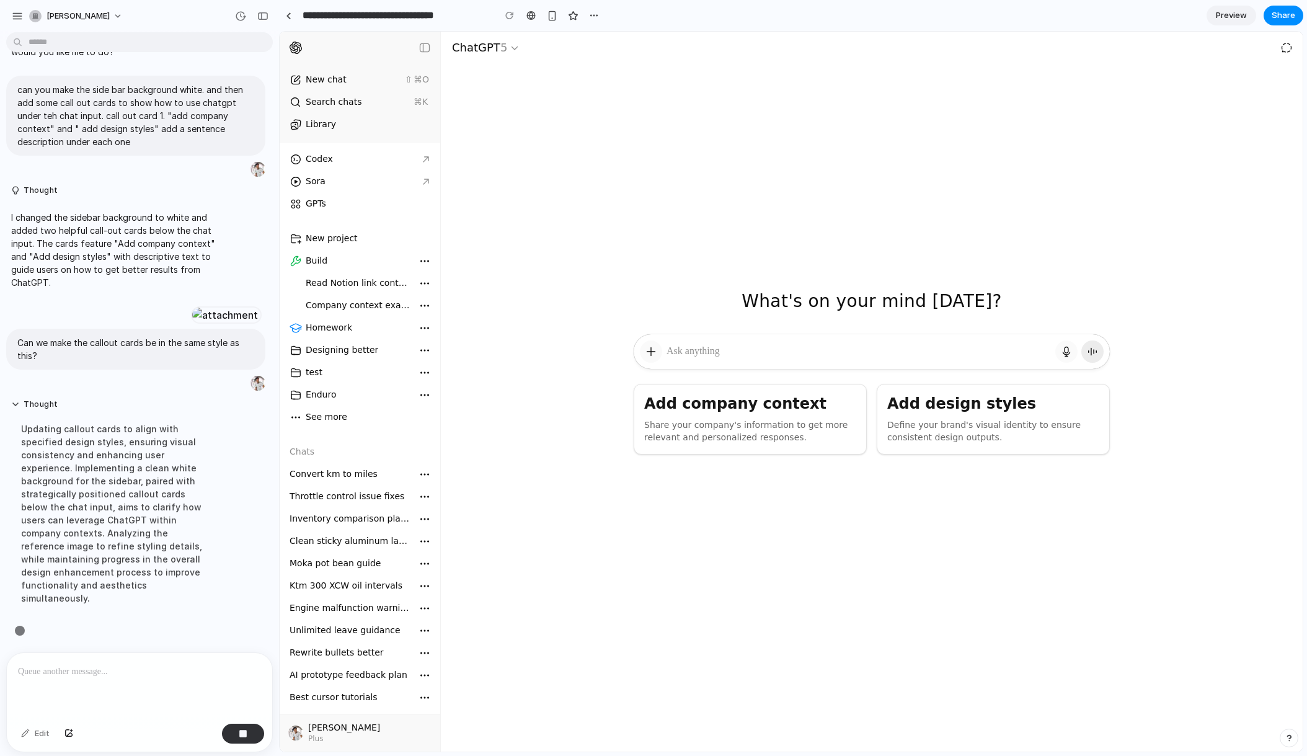
scroll to position [87, 0]
